Goal: Submit feedback/report problem

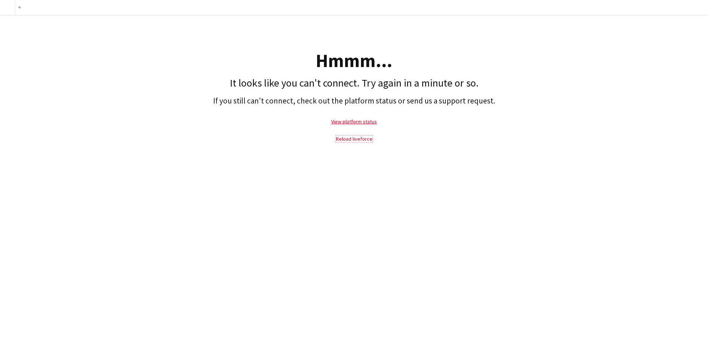
click at [345, 140] on link "Reload liveforce" at bounding box center [354, 139] width 37 height 7
click at [355, 140] on link "Reload liveforce" at bounding box center [354, 139] width 37 height 7
click at [353, 120] on link "View platform status" at bounding box center [354, 121] width 46 height 7
